Goal: Find specific page/section: Find specific page/section

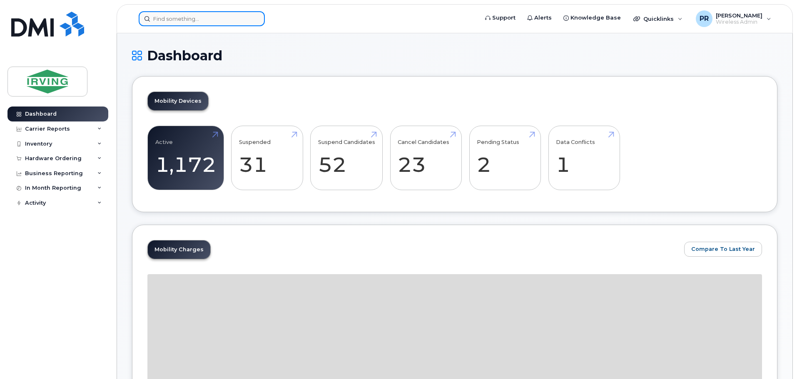
click at [176, 20] on input at bounding box center [202, 18] width 126 height 15
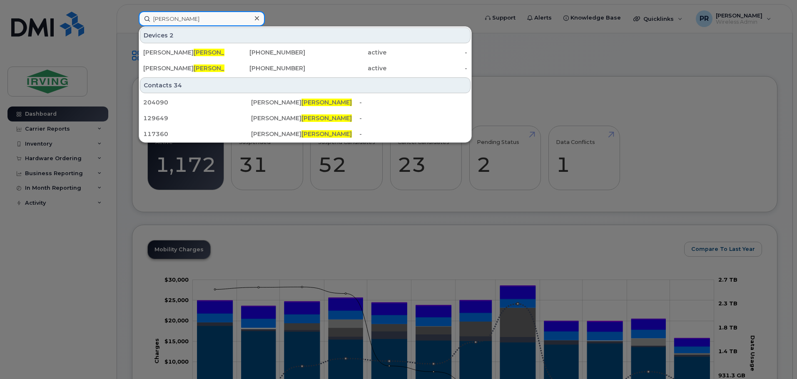
type input "crossman"
click at [194, 54] on span "Crossman" at bounding box center [219, 52] width 50 height 7
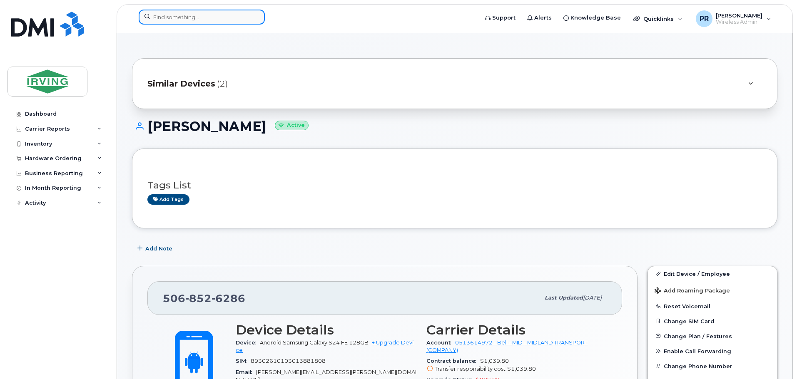
click at [212, 13] on input at bounding box center [202, 17] width 126 height 15
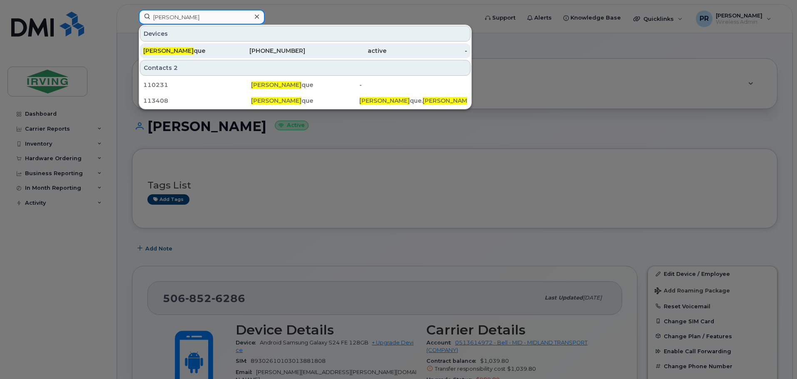
type input "marcel bour"
click at [184, 45] on div "Marcel Bour que" at bounding box center [183, 50] width 81 height 15
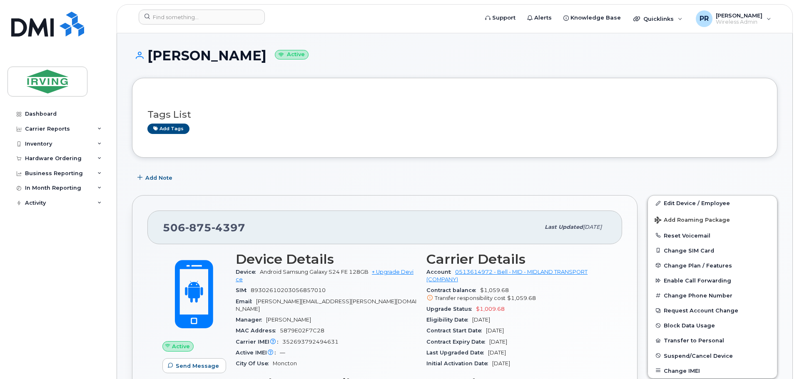
click at [22, 242] on div "Dashboard Carrier Reports Monthly Billing Roaming Reports Suspended Devices Sus…" at bounding box center [58, 237] width 103 height 260
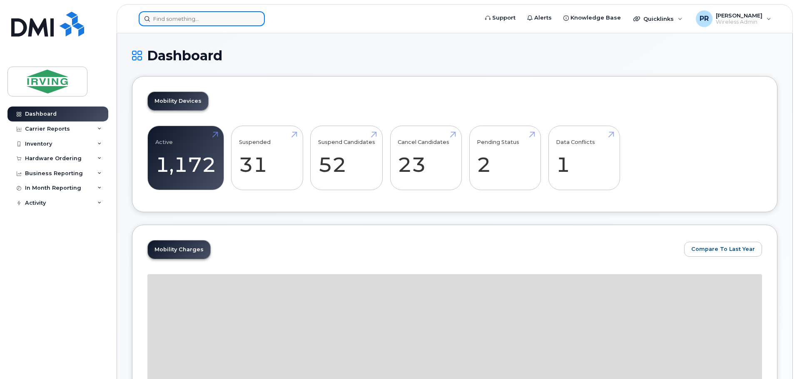
click at [190, 18] on input at bounding box center [202, 18] width 126 height 15
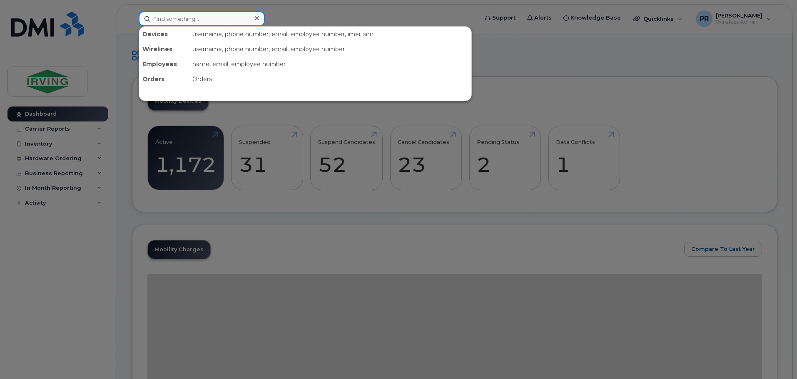
paste input "5063789827"
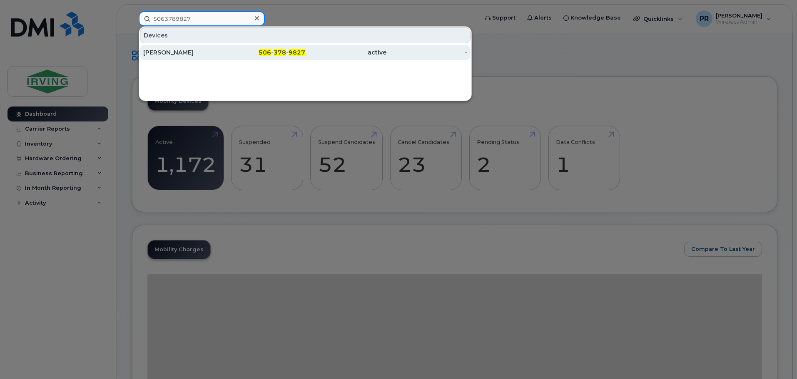
type input "5063789827"
click at [177, 53] on div "[PERSON_NAME]" at bounding box center [183, 52] width 81 height 8
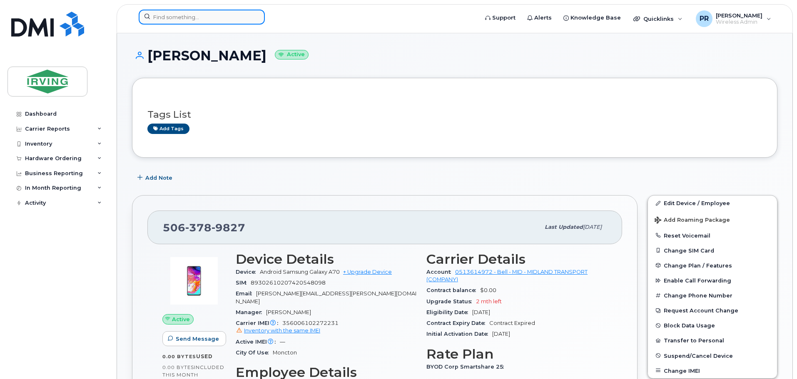
drag, startPoint x: 172, startPoint y: 18, endPoint x: 208, endPoint y: 20, distance: 36.7
click at [172, 18] on input at bounding box center [202, 17] width 126 height 15
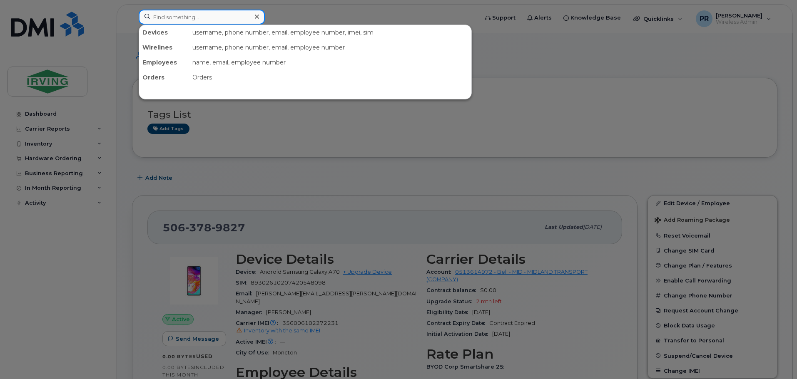
paste input "5062693111"
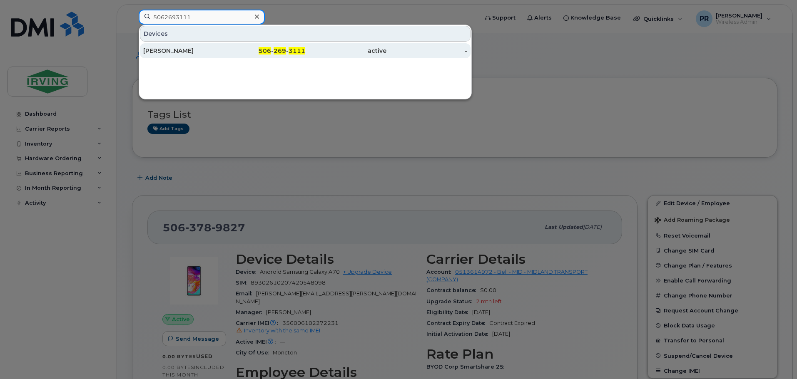
type input "5062693111"
click at [176, 53] on div "[PERSON_NAME]" at bounding box center [183, 51] width 81 height 8
